Goal: Task Accomplishment & Management: Manage account settings

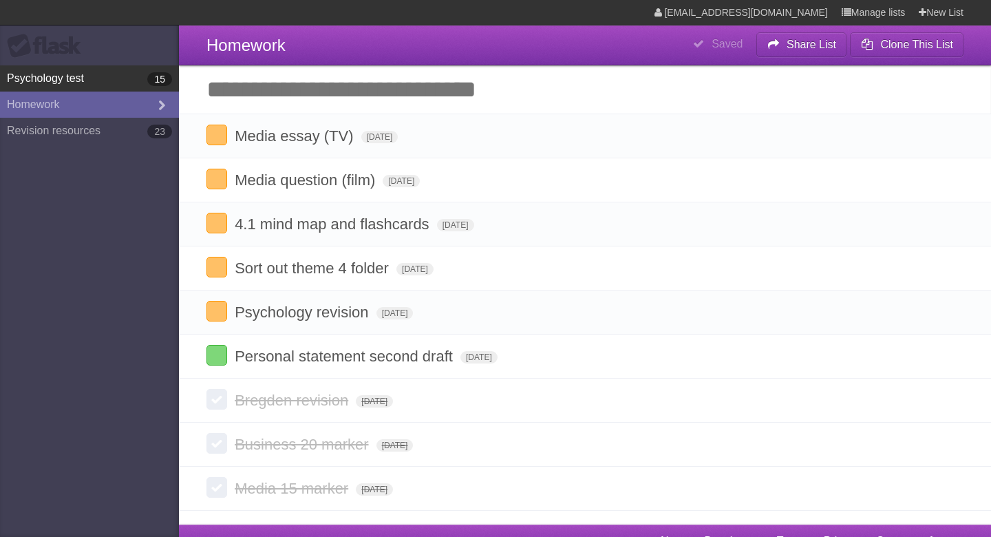
click at [76, 74] on link "Psychology test 15" at bounding box center [89, 78] width 179 height 26
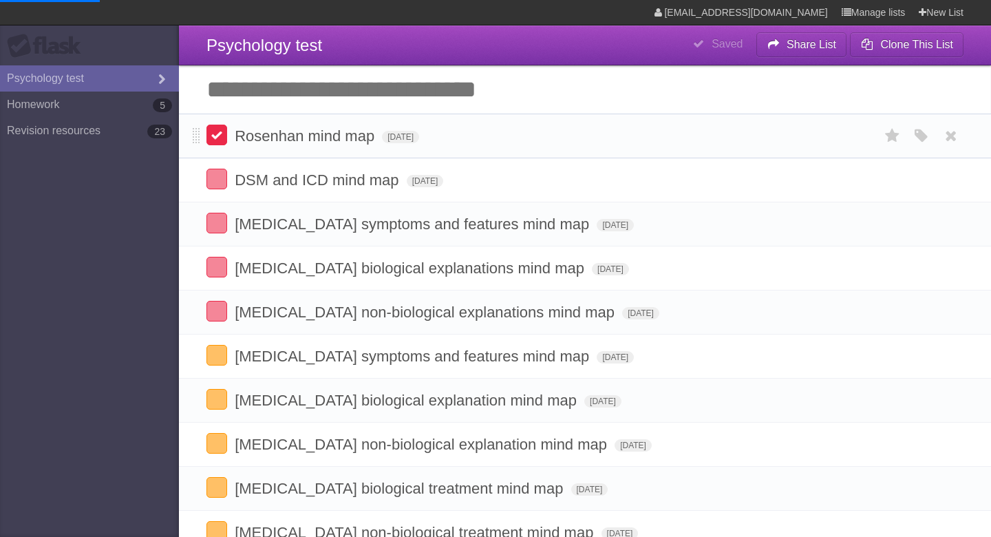
click at [225, 145] on label at bounding box center [216, 135] width 21 height 21
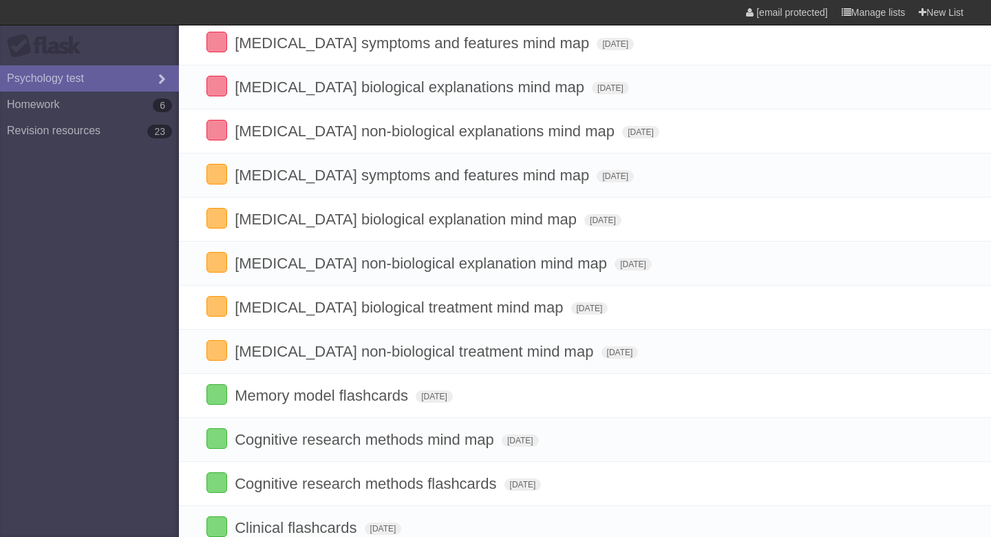
type span "[DATE]"
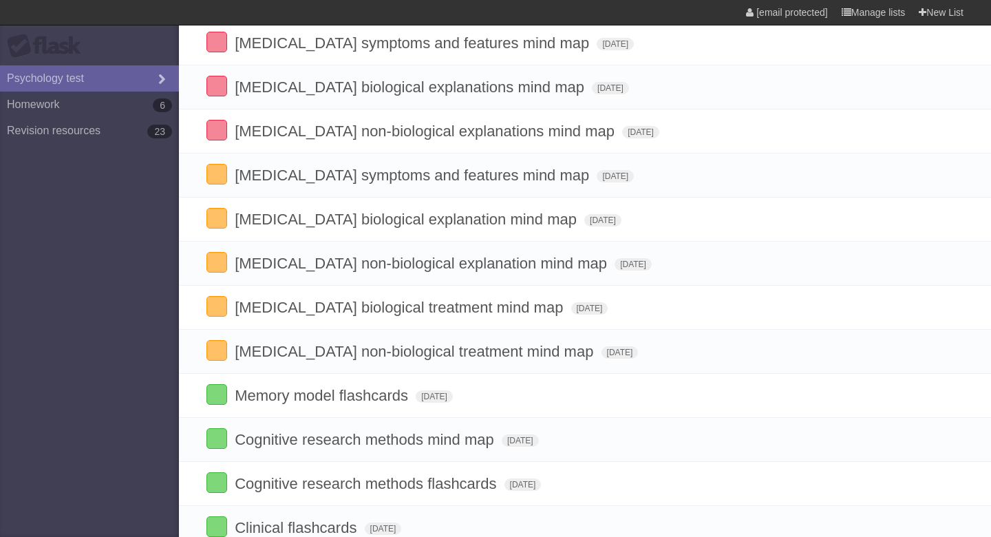
type span "[DATE]"
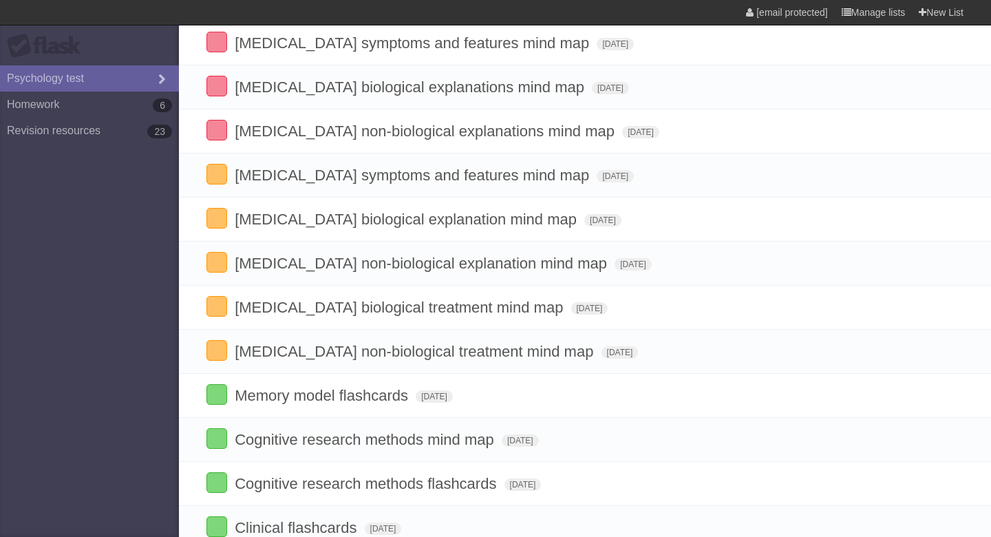
type span "[DATE]"
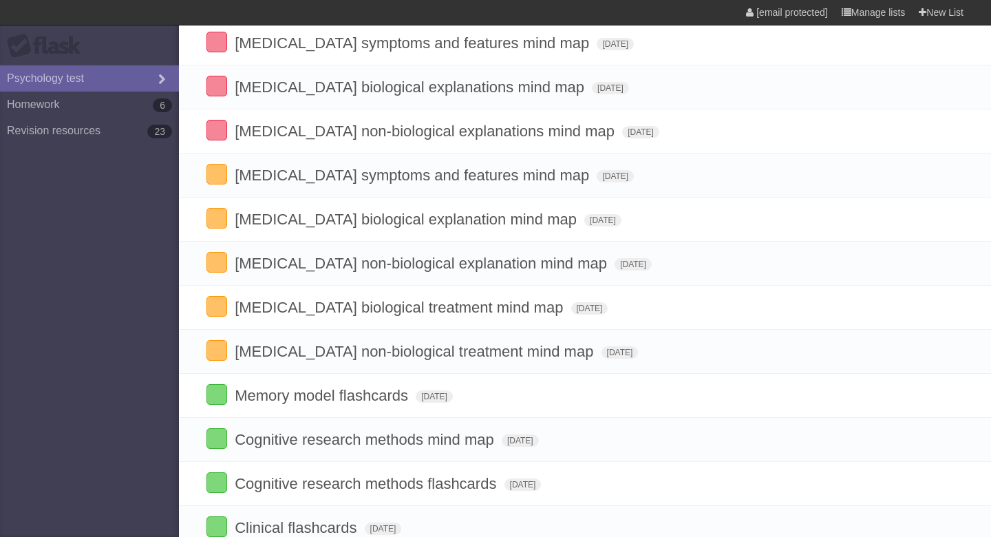
type span "[DATE]"
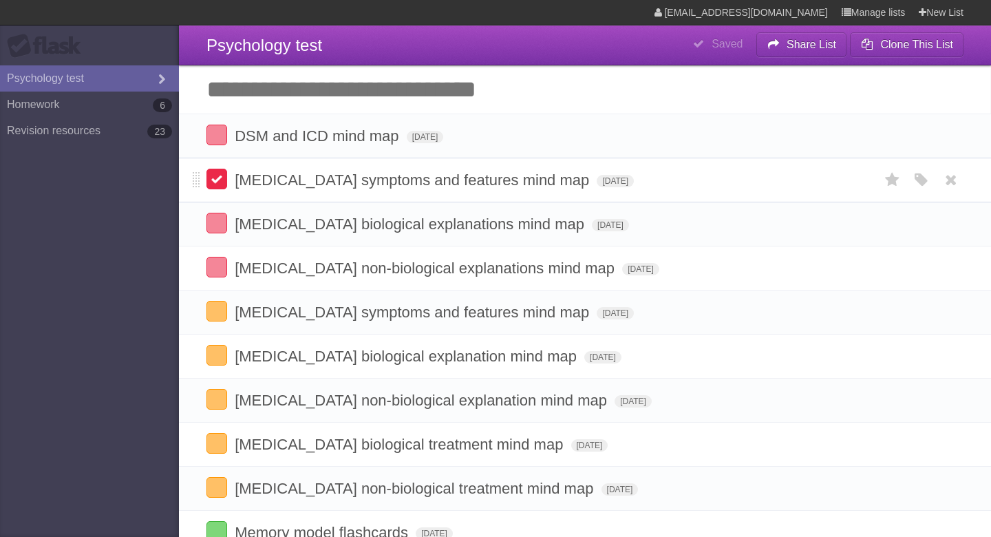
click at [212, 186] on label at bounding box center [216, 179] width 21 height 21
